Goal: Navigation & Orientation: Find specific page/section

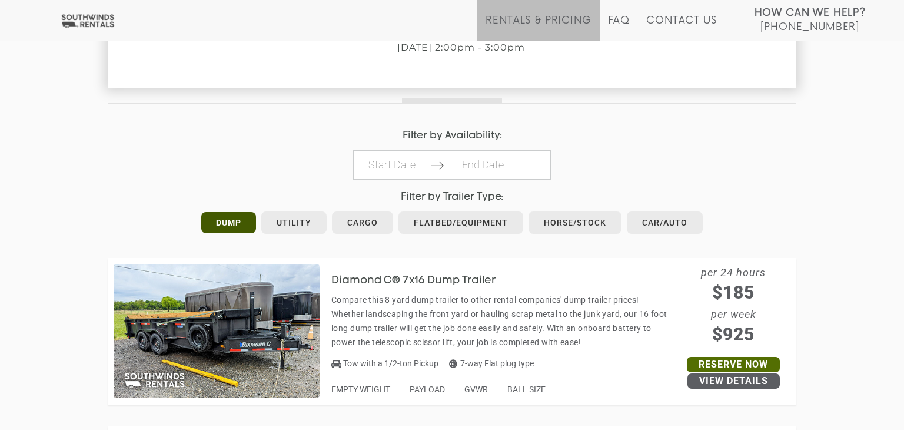
scroll to position [499, 0]
click at [228, 218] on link "Dump" at bounding box center [228, 223] width 55 height 21
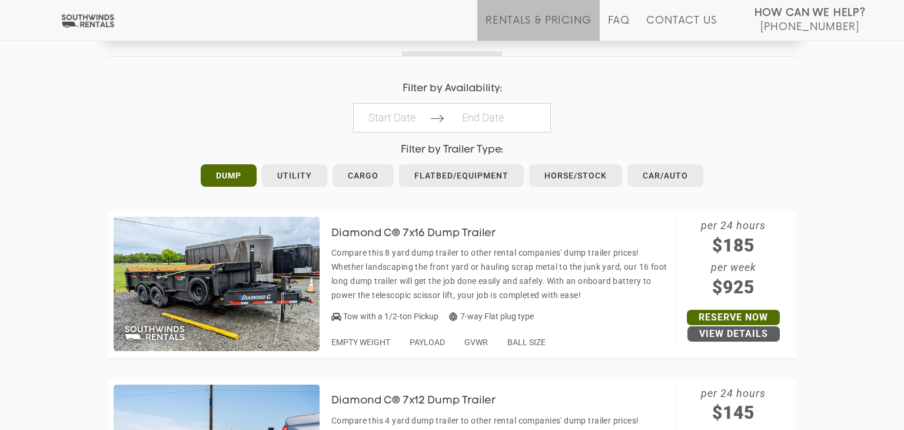
scroll to position [533, 0]
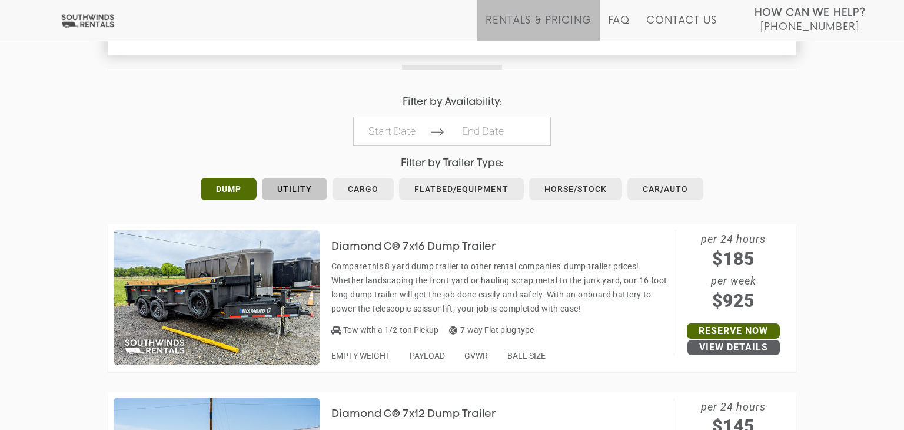
click at [302, 188] on link "Utility" at bounding box center [294, 189] width 65 height 22
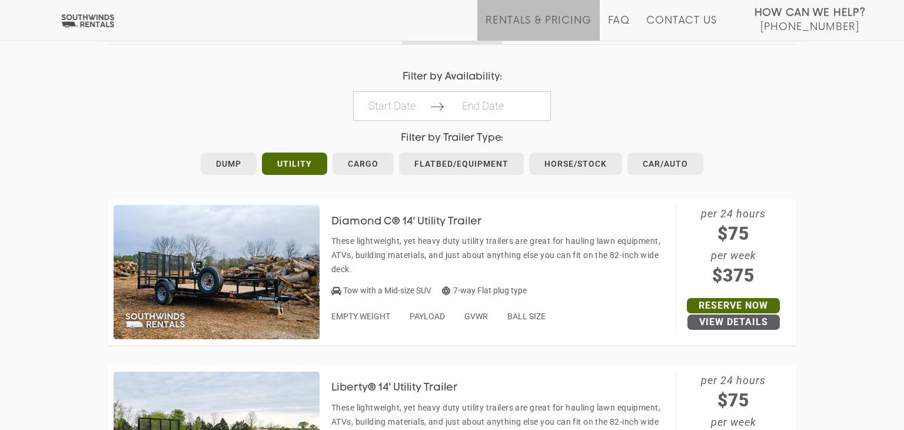
scroll to position [555, 0]
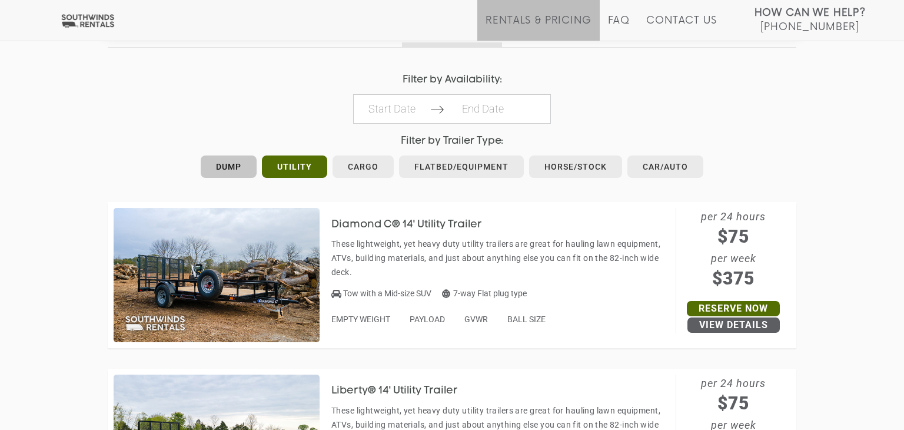
click at [234, 172] on link "Dump" at bounding box center [229, 166] width 56 height 22
